Goal: Navigation & Orientation: Go to known website

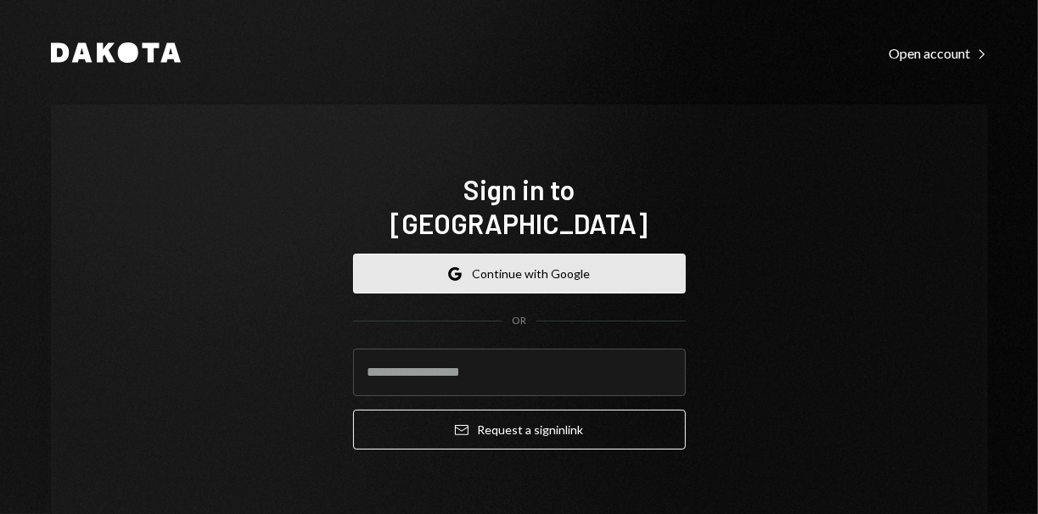
click at [419, 255] on button "Google Continue with Google" at bounding box center [519, 274] width 333 height 40
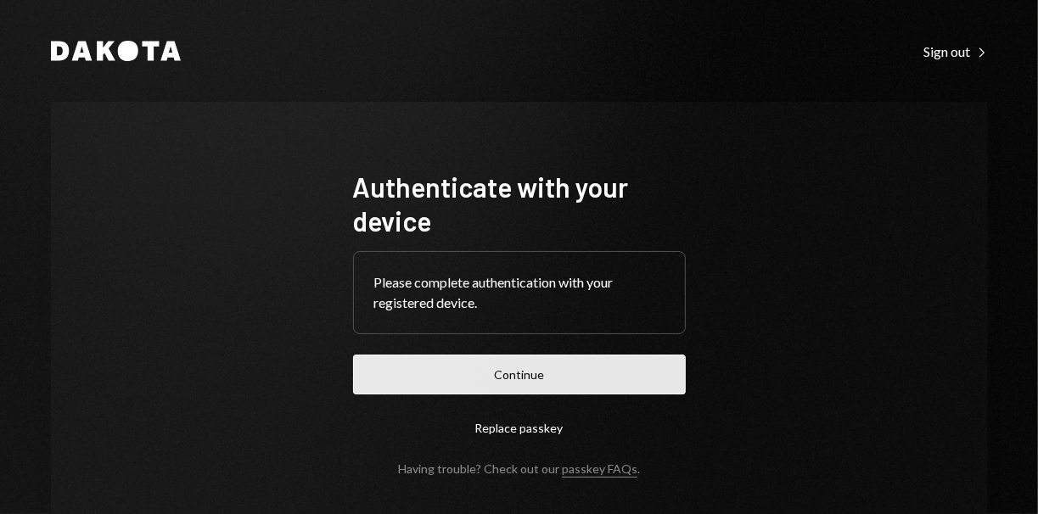
click at [630, 373] on button "Continue" at bounding box center [519, 375] width 333 height 40
